Goal: Transaction & Acquisition: Make a payment

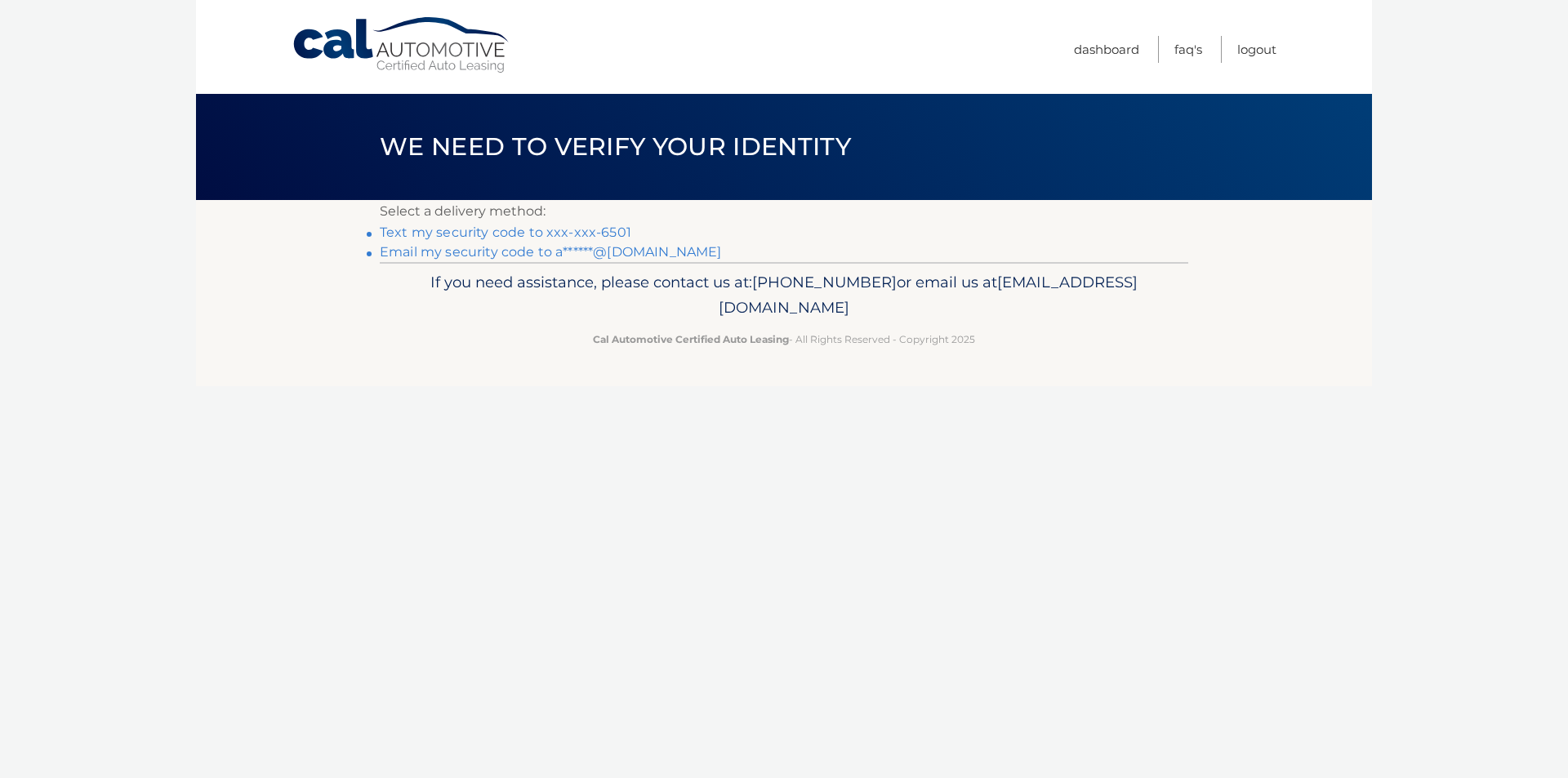
click at [517, 233] on link "Text my security code to xxx-xxx-6501" at bounding box center [505, 232] width 252 height 16
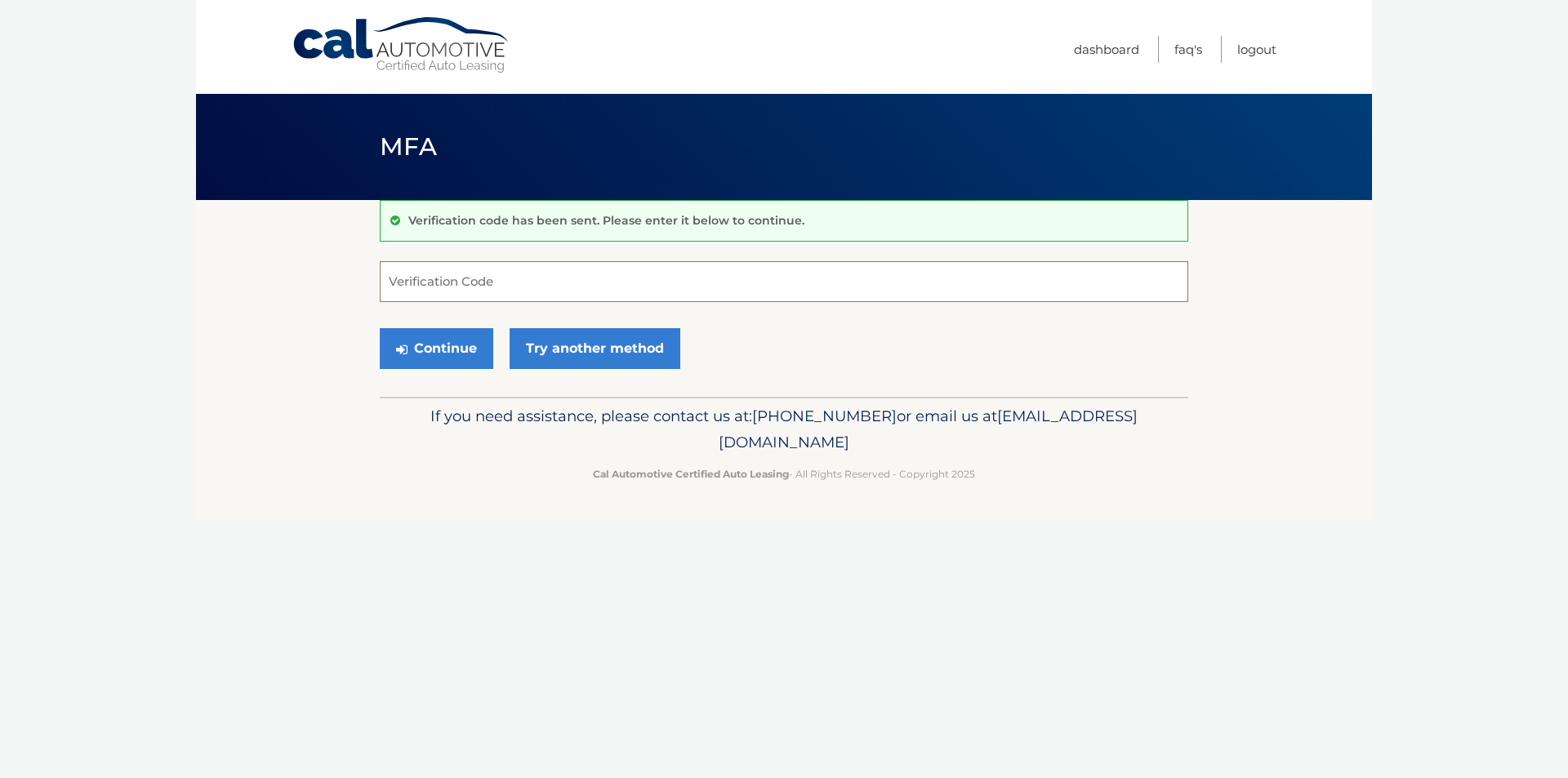
click at [520, 270] on input "Verification Code" at bounding box center [784, 282] width 808 height 41
type input "342384"
click at [427, 351] on button "Continue" at bounding box center [437, 349] width 114 height 41
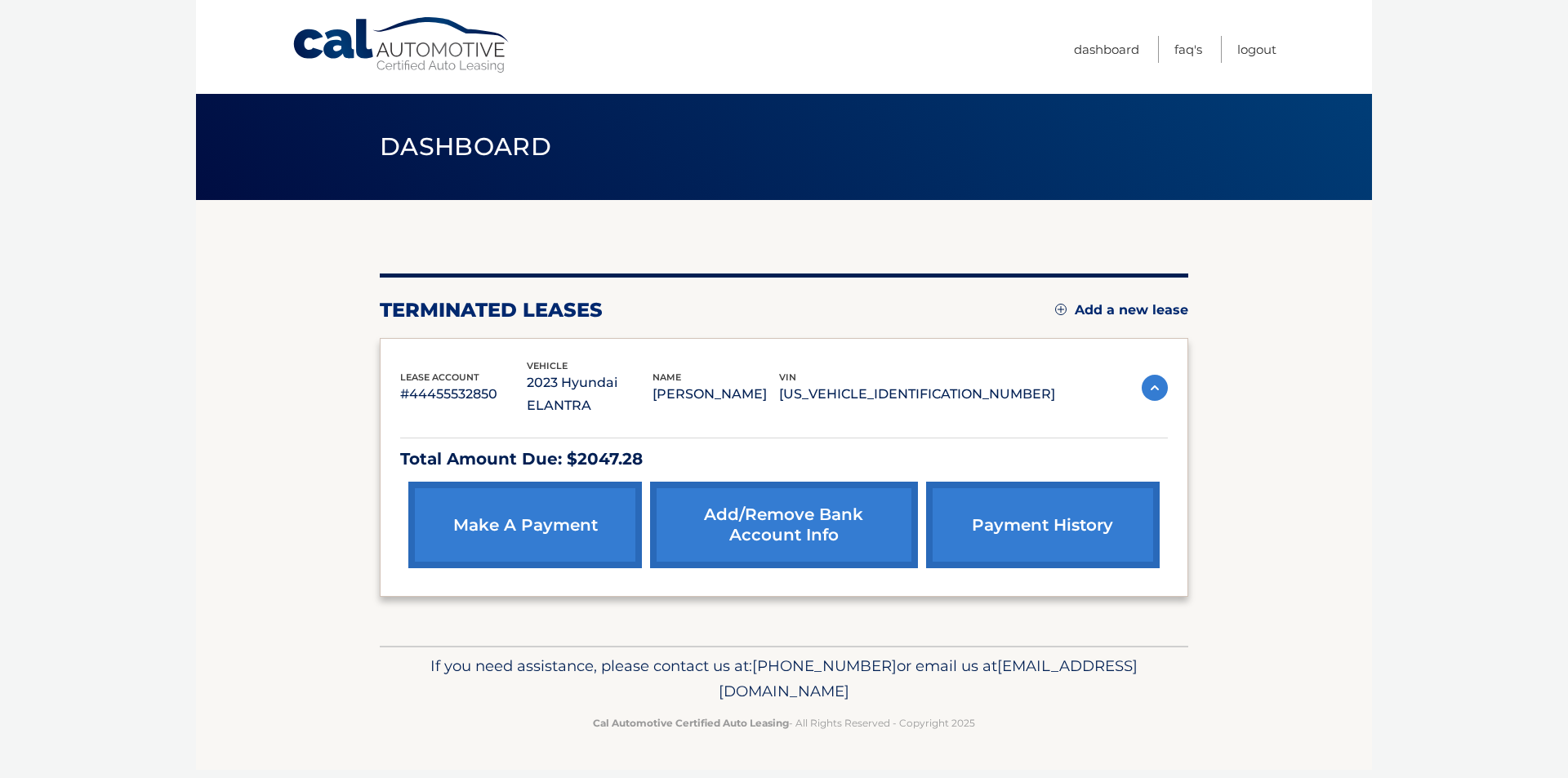
click at [565, 496] on link "make a payment" at bounding box center [524, 524] width 233 height 87
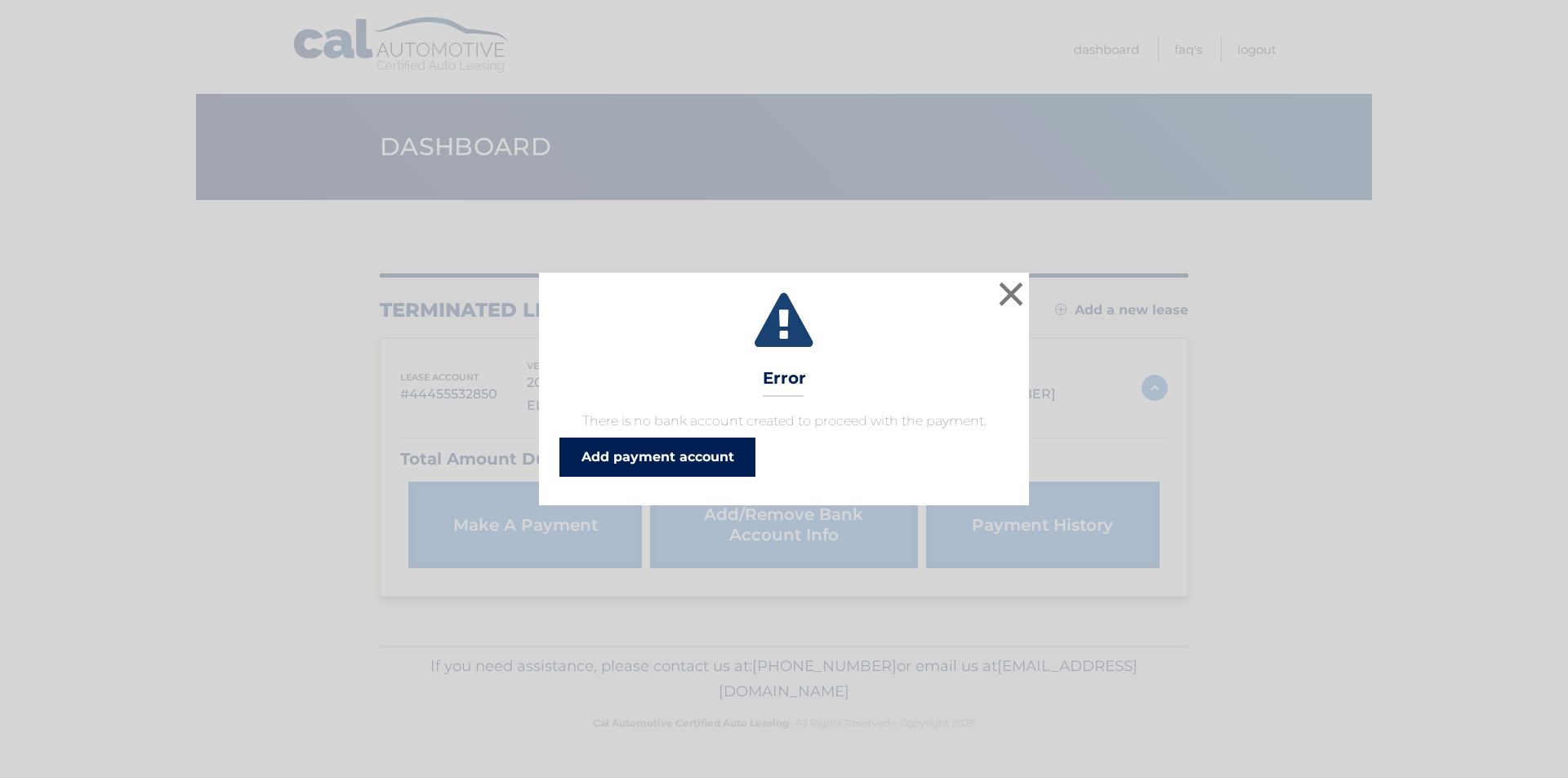
click at [660, 457] on link "Add payment account" at bounding box center [657, 457] width 196 height 39
click at [1015, 298] on button "×" at bounding box center [1011, 294] width 33 height 33
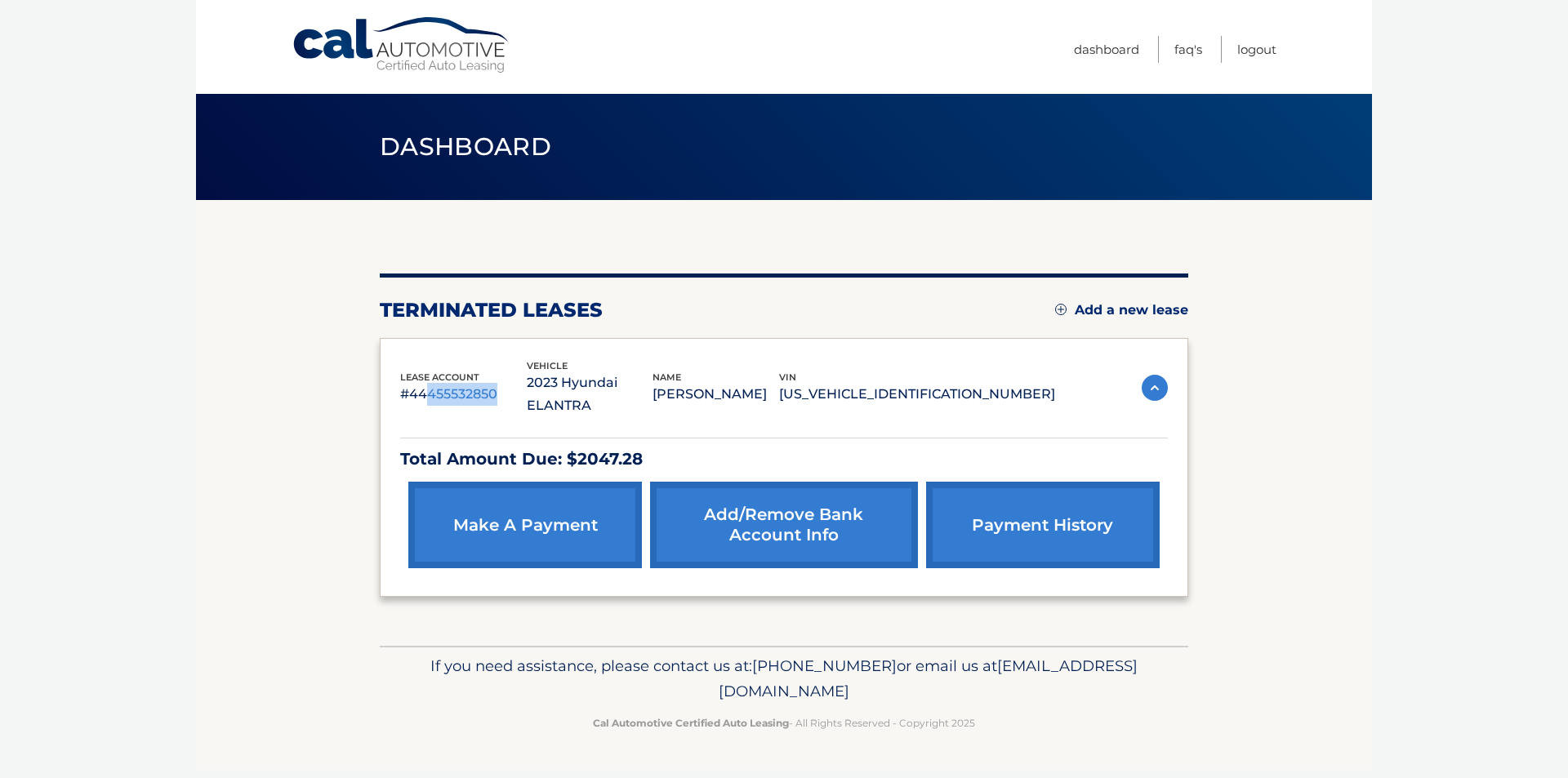
drag, startPoint x: 424, startPoint y: 386, endPoint x: 502, endPoint y: 383, distance: 78.1
click at [502, 384] on p "#44455532850" at bounding box center [463, 394] width 126 height 23
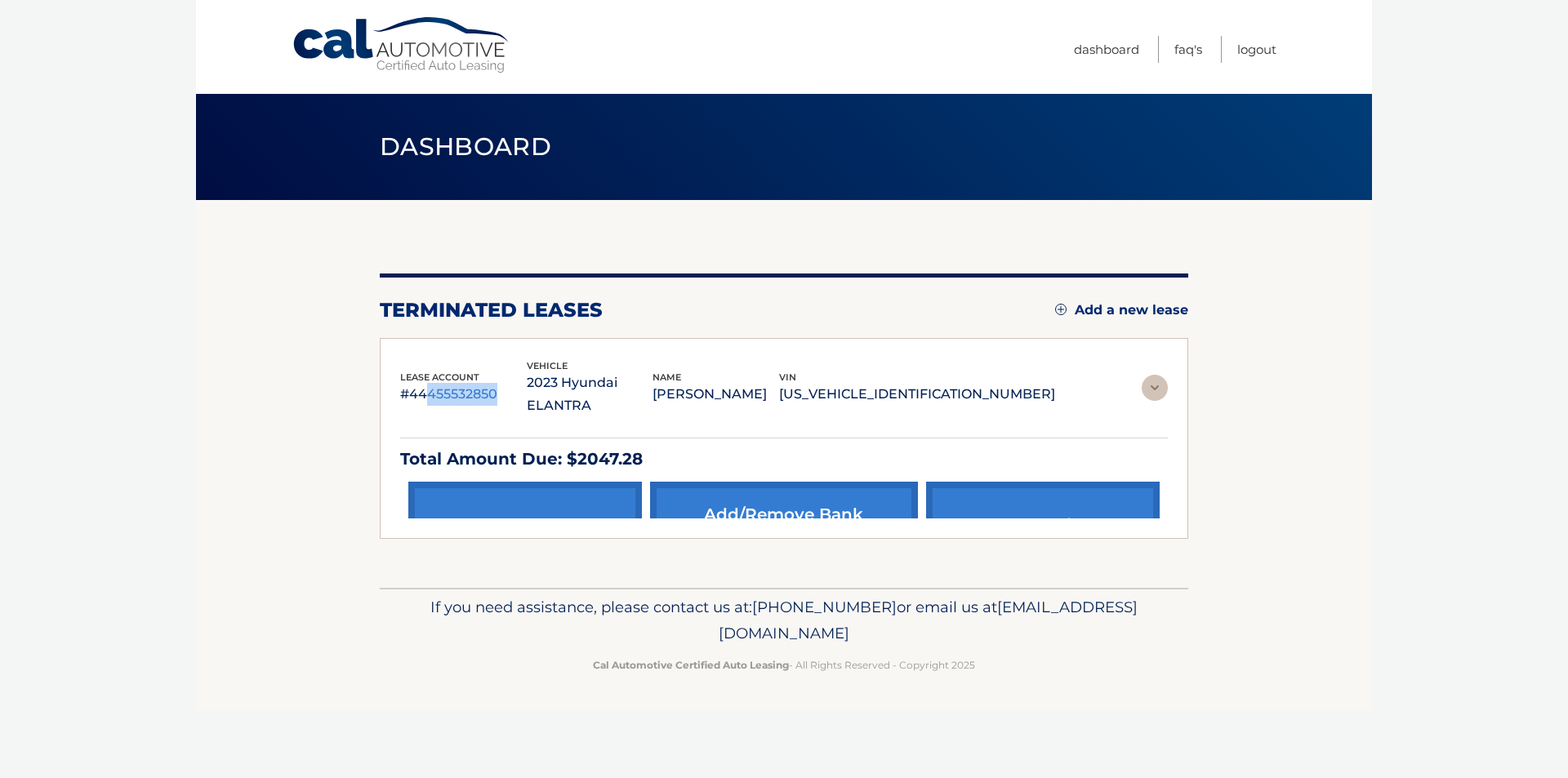
click at [502, 384] on p "#44455532850" at bounding box center [463, 394] width 126 height 23
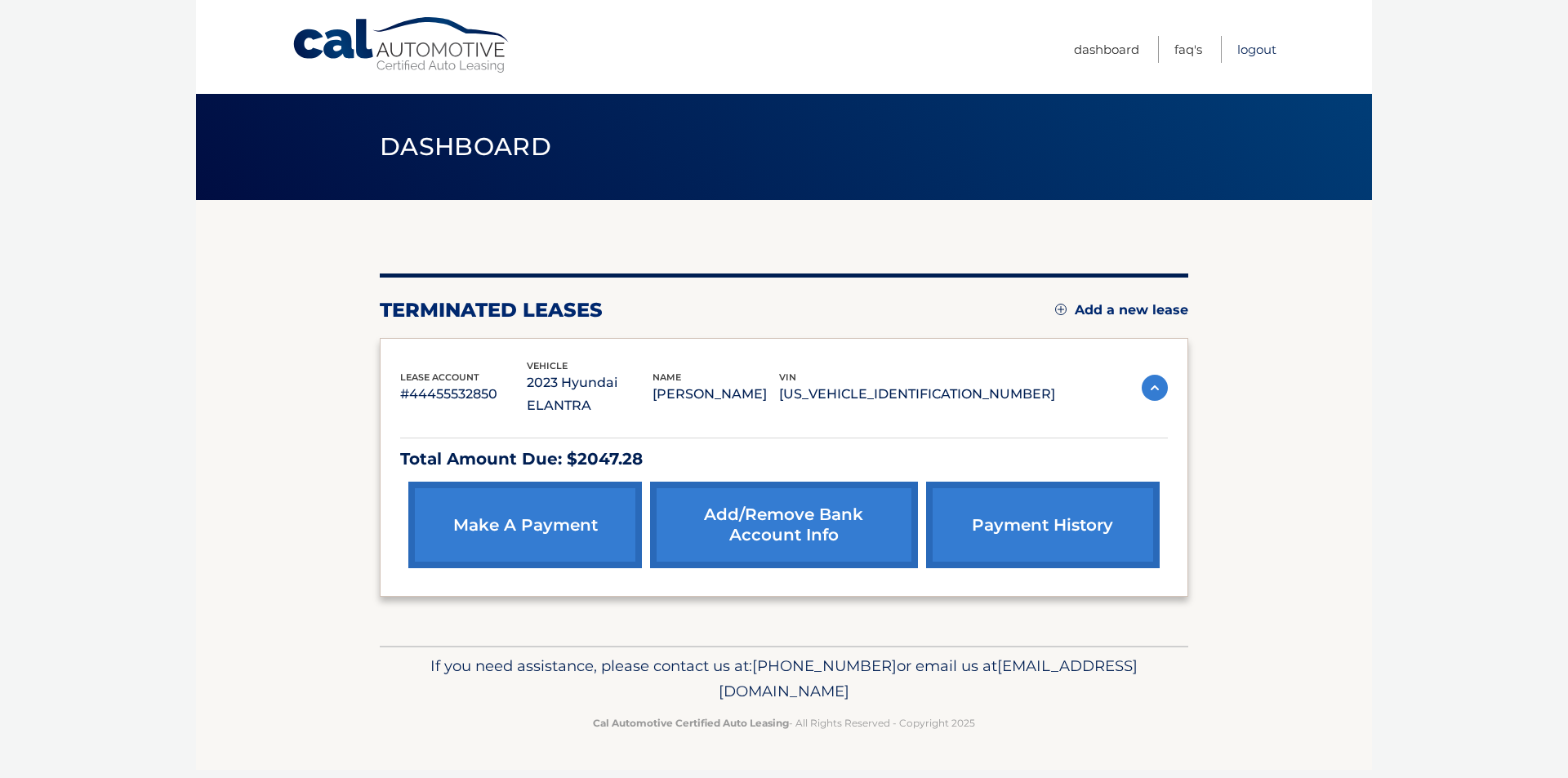
click at [1249, 49] on link "Logout" at bounding box center [1257, 49] width 39 height 27
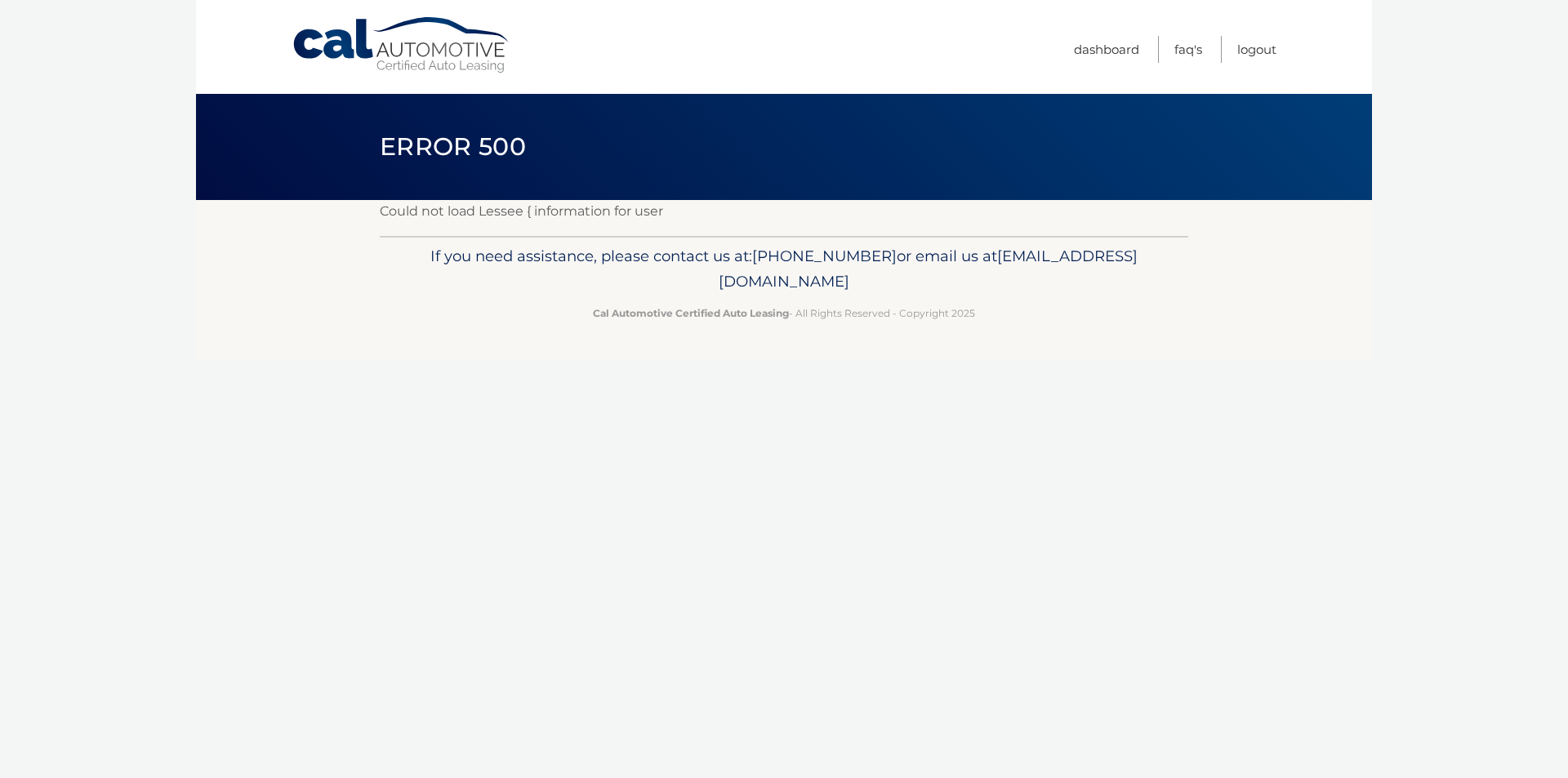
click at [800, 277] on span "[EMAIL_ADDRESS][DOMAIN_NAME]" at bounding box center [928, 268] width 419 height 45
